Goal: Information Seeking & Learning: Learn about a topic

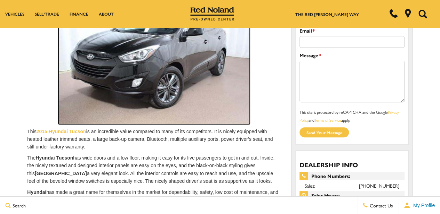
click at [145, 92] on img at bounding box center [153, 61] width 191 height 128
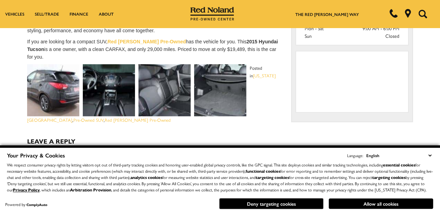
scroll to position [293, 0]
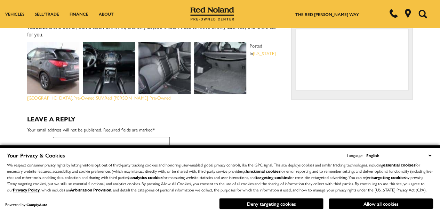
click at [47, 94] on img at bounding box center [53, 68] width 52 height 52
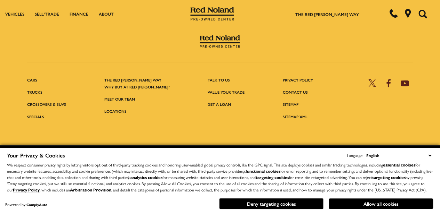
scroll to position [559, 0]
